Goal: Find specific page/section: Find specific page/section

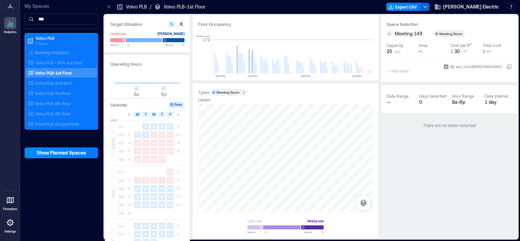
scroll to position [0, 1977]
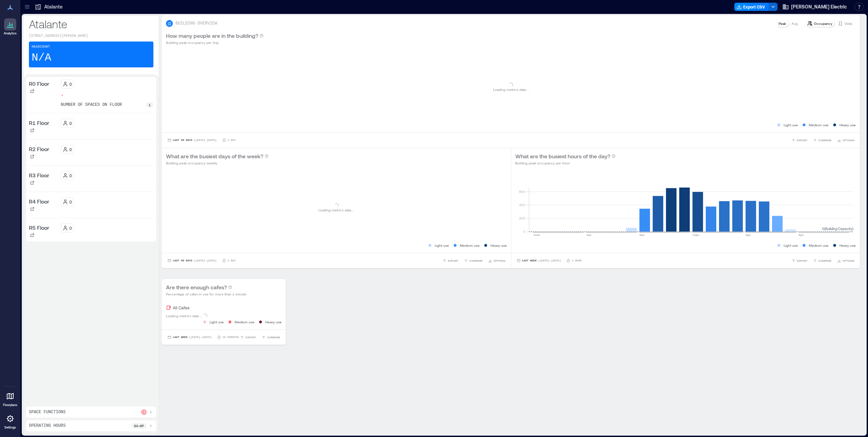
click at [26, 7] on icon at bounding box center [27, 6] width 4 height 1
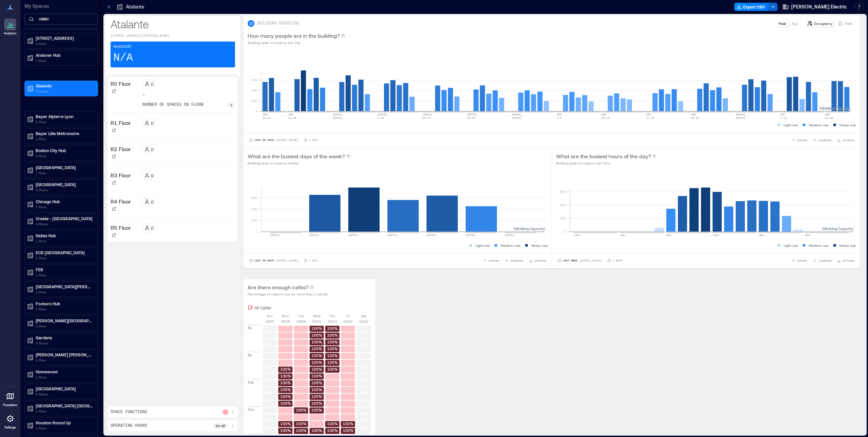
click at [45, 20] on input at bounding box center [60, 19] width 73 height 11
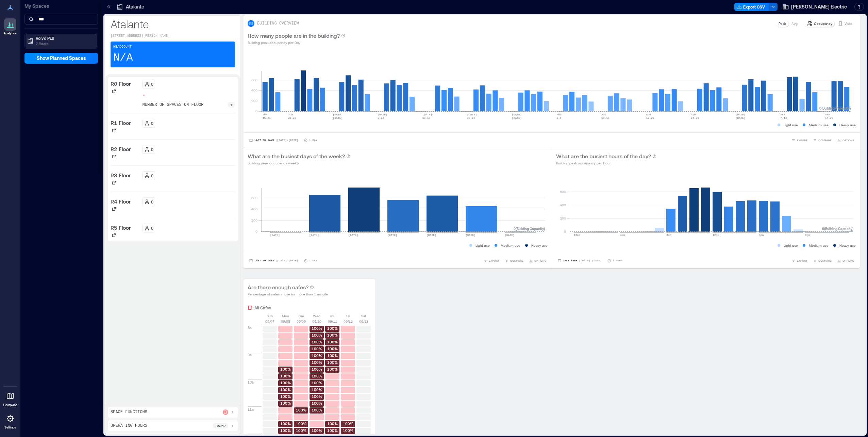
type input "***"
click at [35, 41] on div "Volvo PLB 7 Floors" at bounding box center [60, 40] width 66 height 11
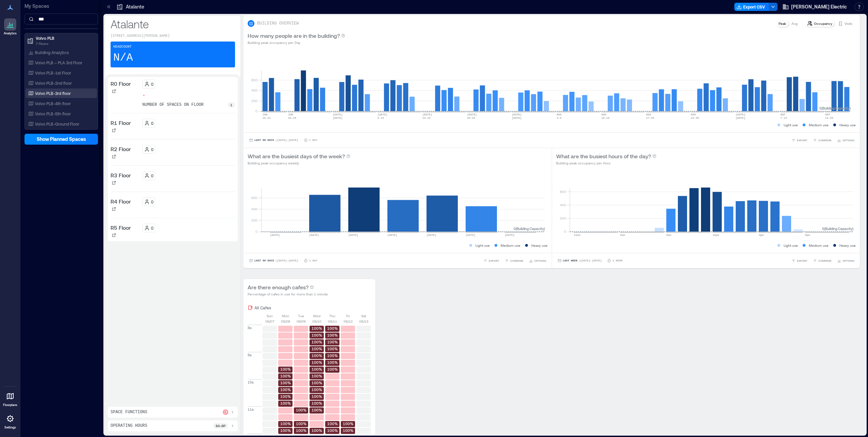
click at [60, 94] on p "Volvo PLB-3rd floor" at bounding box center [53, 92] width 36 height 5
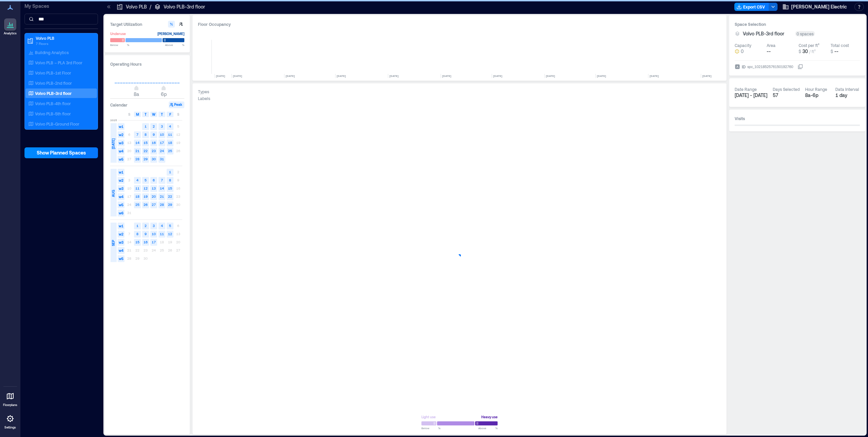
scroll to position [0, 1614]
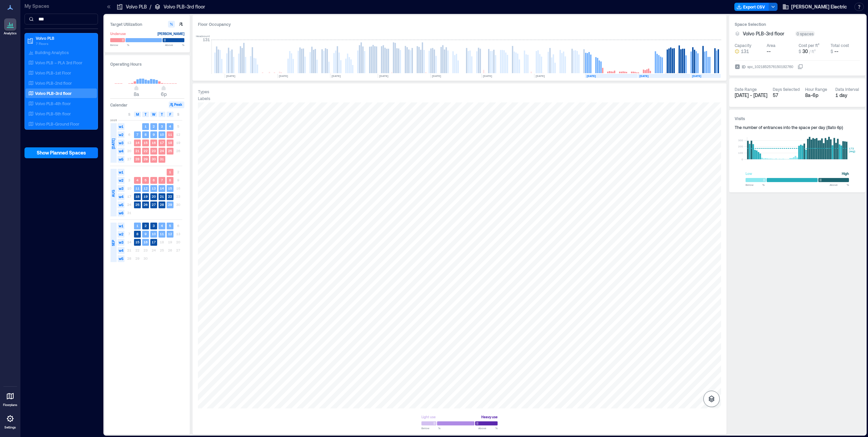
click at [711, 397] on icon "button" at bounding box center [711, 399] width 8 height 8
click at [711, 365] on icon "button" at bounding box center [711, 363] width 7 height 6
click at [711, 363] on icon "button" at bounding box center [711, 362] width 8 height 8
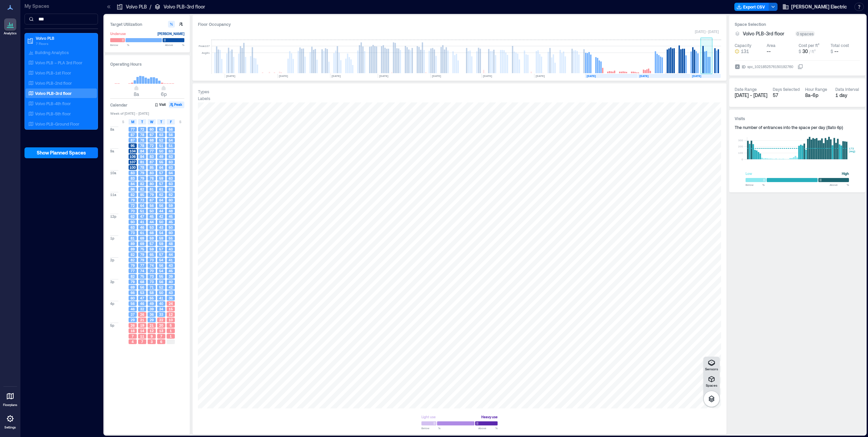
click at [705, 67] on rect at bounding box center [704, 62] width 1 height 22
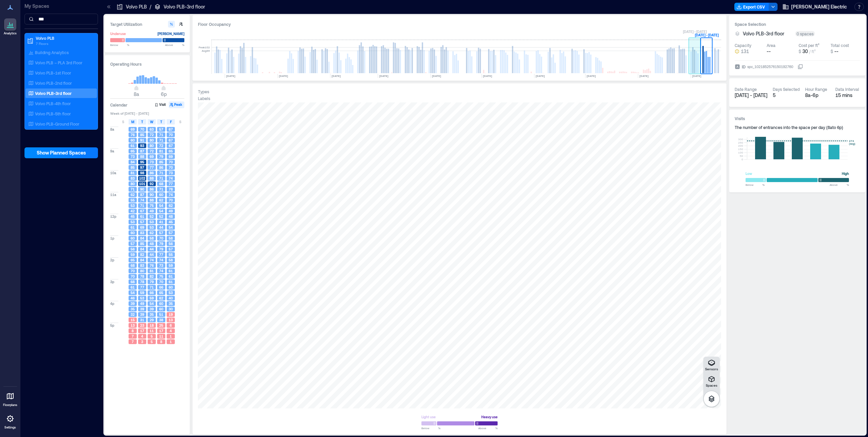
click at [693, 66] on rect at bounding box center [692, 60] width 1 height 26
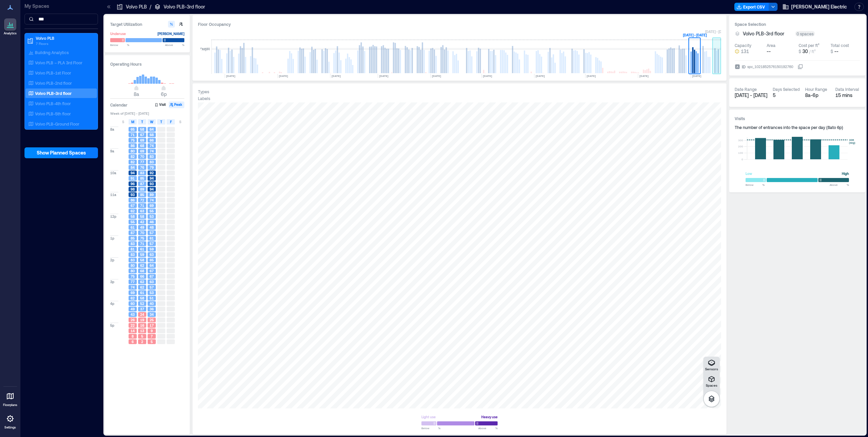
click at [716, 64] on rect at bounding box center [714, 60] width 1 height 25
